Goal: Transaction & Acquisition: Book appointment/travel/reservation

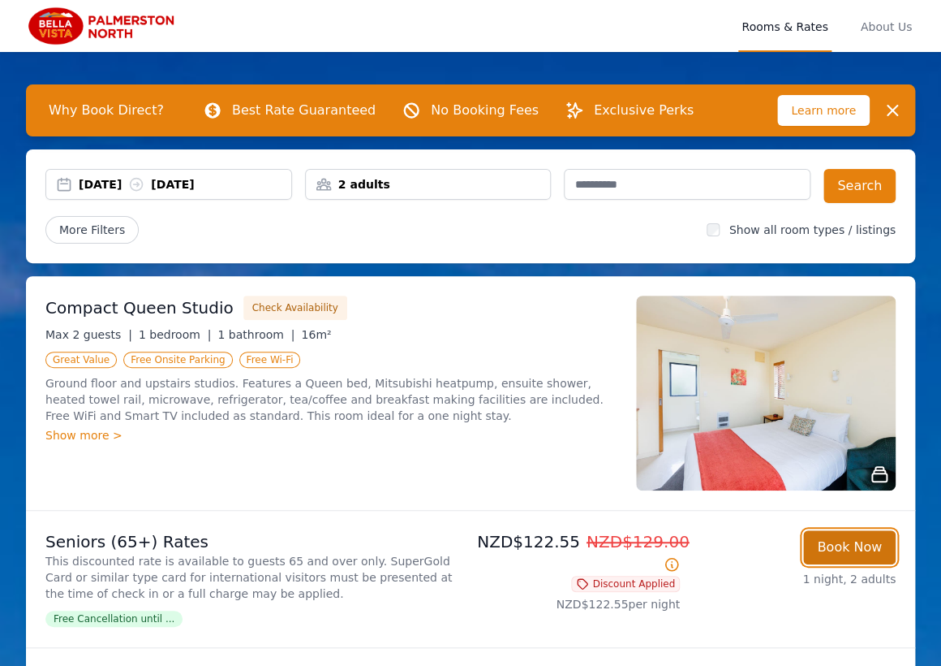
click at [866, 545] on button "Book Now" at bounding box center [850, 547] width 93 height 34
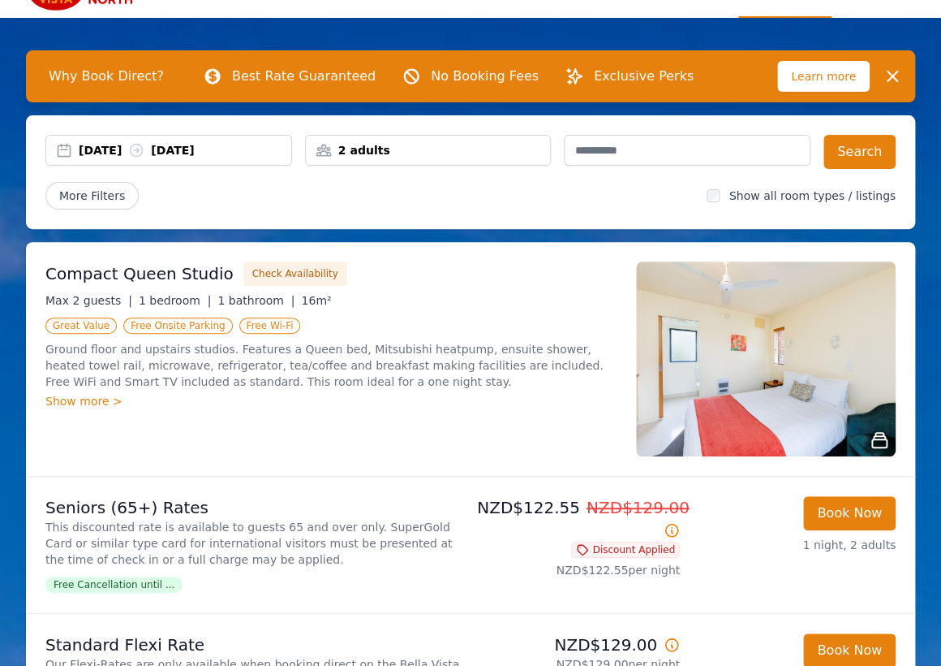
scroll to position [90, 0]
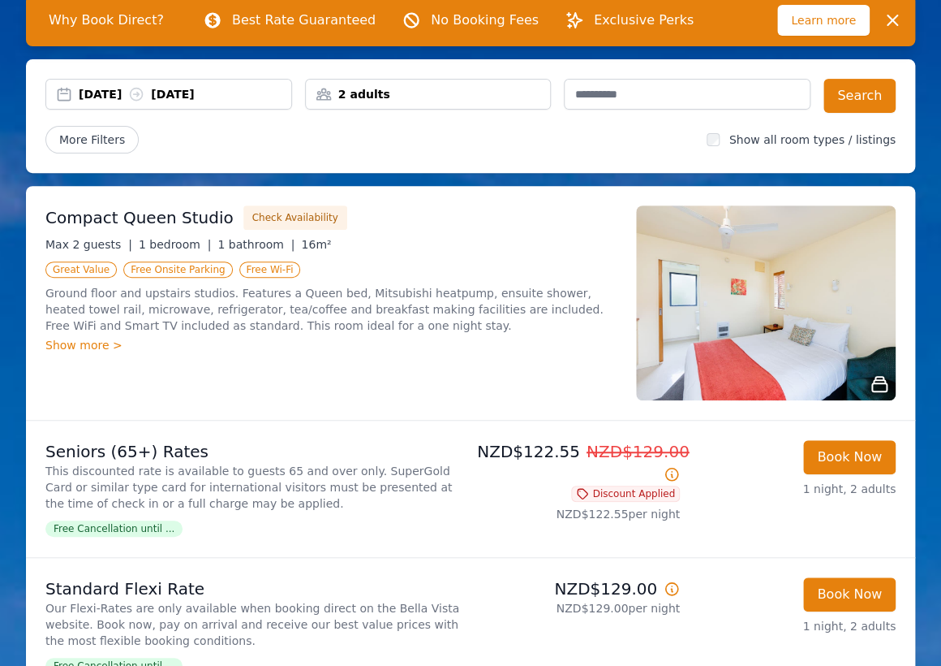
click at [677, 472] on icon at bounding box center [672, 474] width 12 height 12
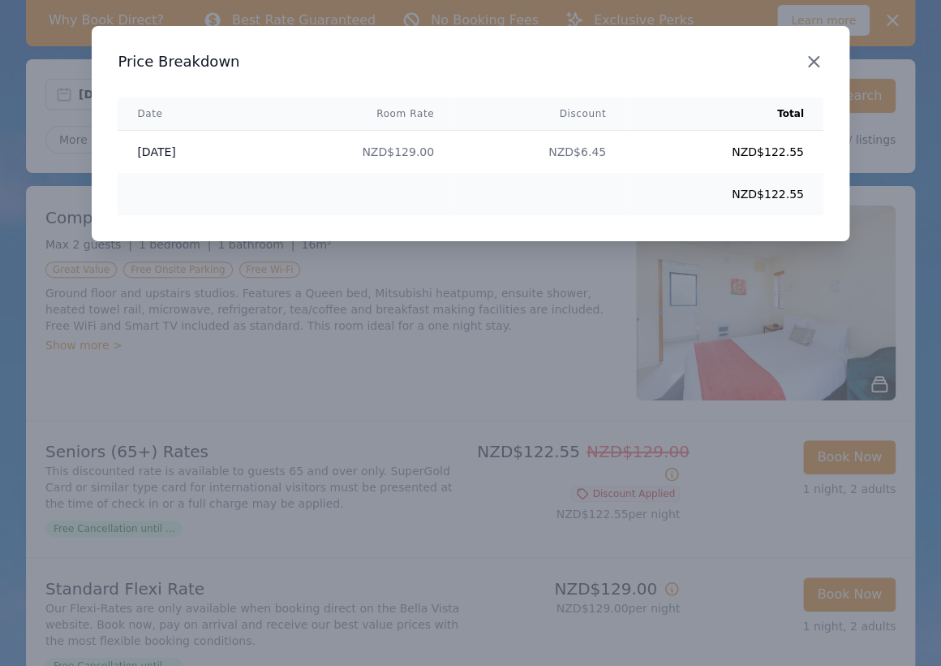
click at [812, 65] on icon "button" at bounding box center [813, 61] width 19 height 19
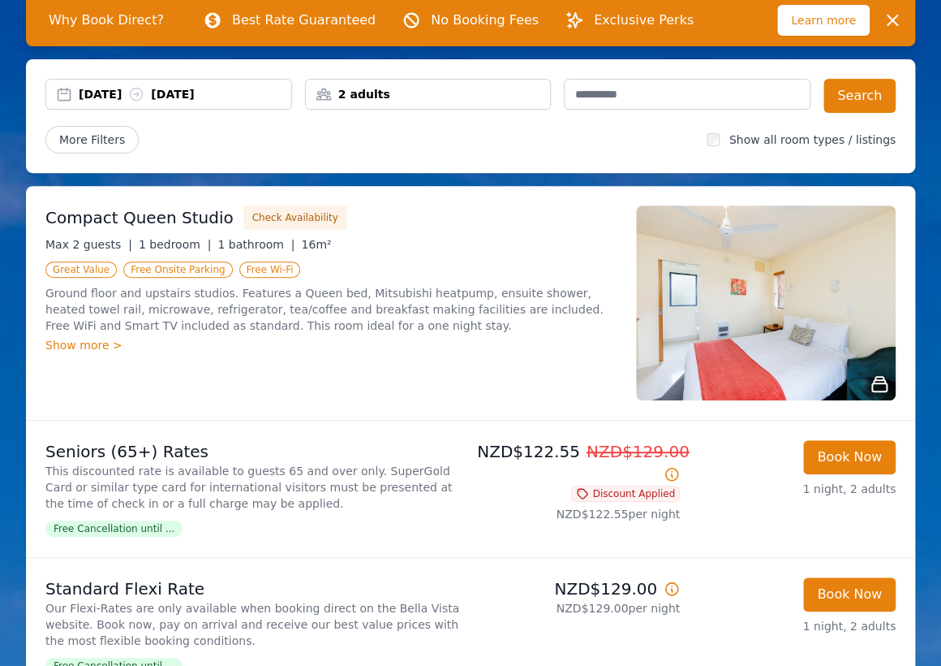
drag, startPoint x: 130, startPoint y: 424, endPoint x: 139, endPoint y: 429, distance: 10.6
click at [130, 423] on li "Seniors (65+) Rates This discounted rate is available to guests 65 and over onl…" at bounding box center [471, 488] width 890 height 136
click at [203, 429] on li "Seniors (65+) Rates This discounted rate is available to guests 65 and over onl…" at bounding box center [471, 488] width 890 height 136
click at [170, 436] on li "Seniors (65+) Rates This discounted rate is available to guests 65 and over onl…" at bounding box center [471, 488] width 890 height 136
click at [179, 446] on p "Seniors (65+) Rates" at bounding box center [254, 451] width 419 height 23
